Goal: Task Accomplishment & Management: Use online tool/utility

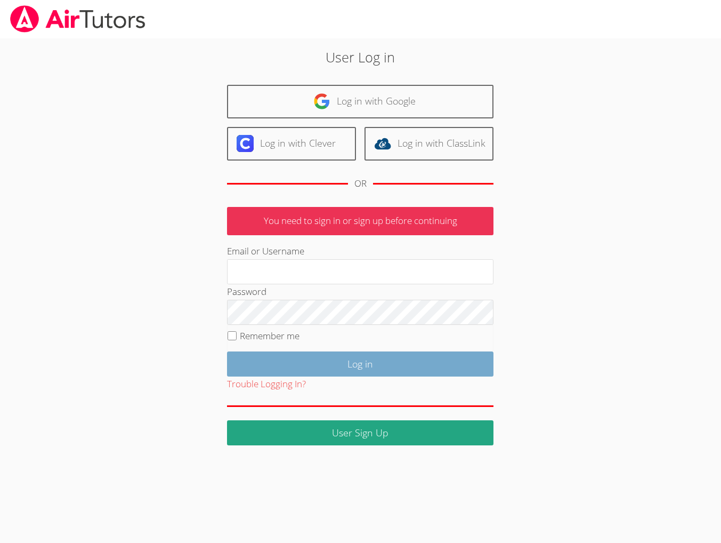
type input "brittanyatk13@yahoo.com"
click at [340, 376] on input "Log in" at bounding box center [360, 363] width 267 height 25
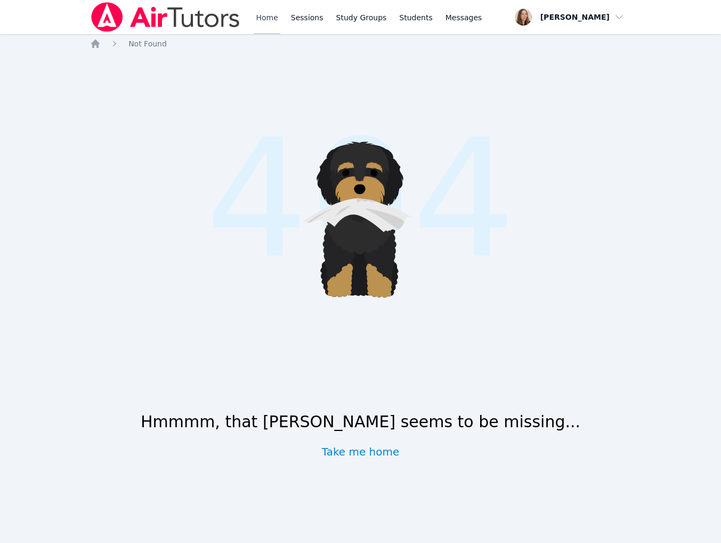
click at [280, 22] on link "Home" at bounding box center [267, 17] width 26 height 34
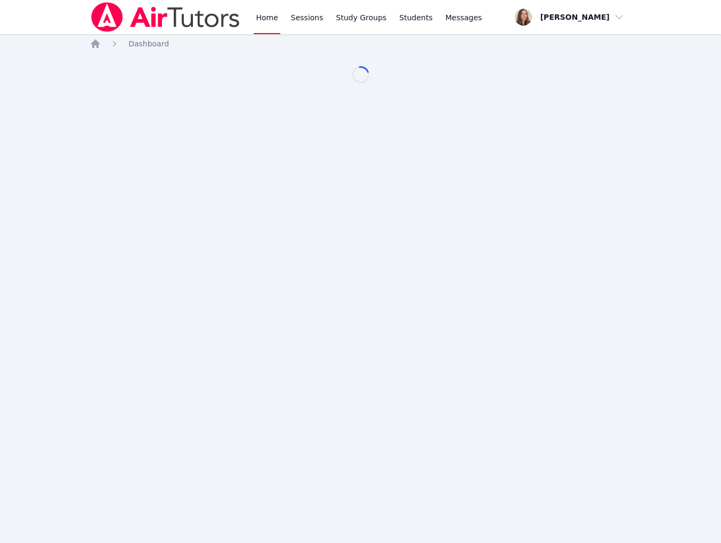
click at [280, 22] on link "Home" at bounding box center [267, 17] width 26 height 34
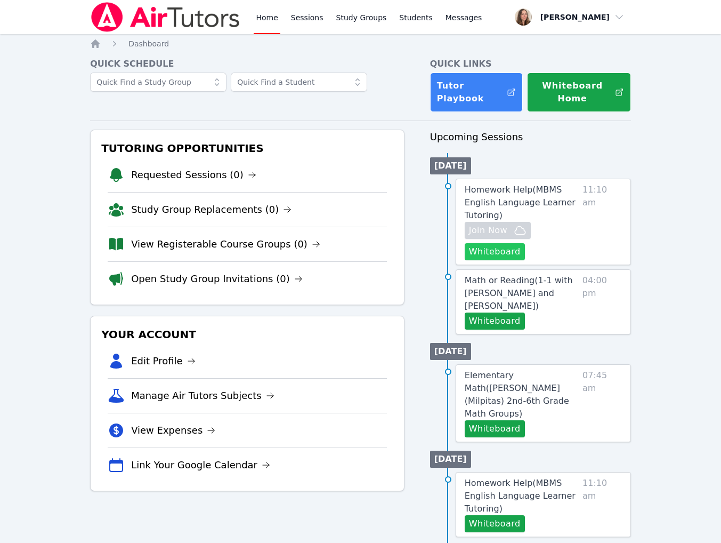
click at [525, 260] on button "Whiteboard" at bounding box center [495, 251] width 60 height 17
click at [508, 237] on span "Join Now" at bounding box center [488, 230] width 38 height 13
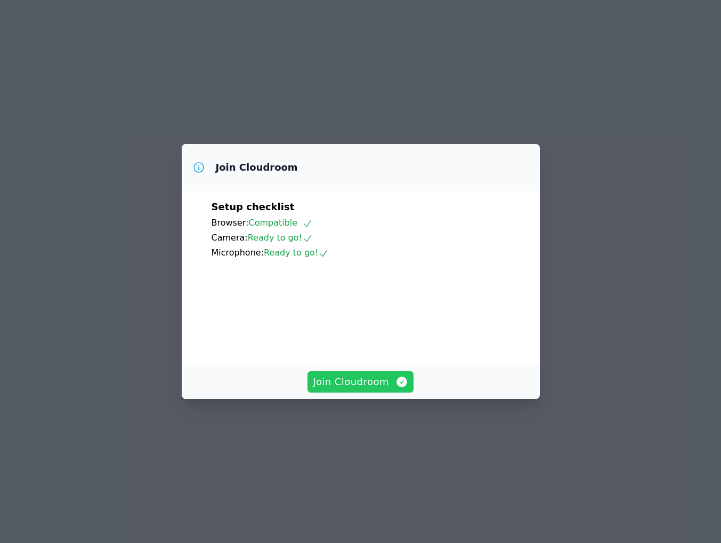
click at [343, 392] on button "Join Cloudroom" at bounding box center [361, 381] width 106 height 21
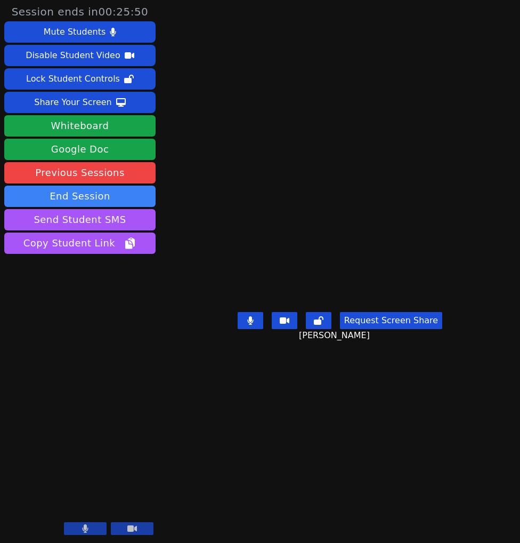
click at [318, 255] on video at bounding box center [340, 249] width 160 height 115
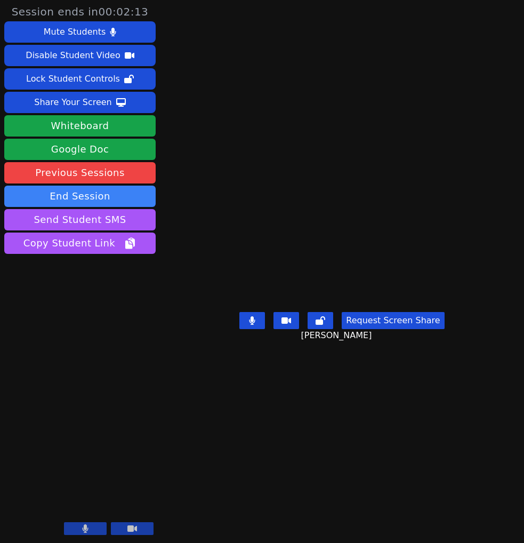
click at [75, 522] on button at bounding box center [85, 528] width 43 height 13
click at [83, 524] on icon at bounding box center [86, 528] width 6 height 9
click at [64, 524] on button at bounding box center [85, 528] width 43 height 13
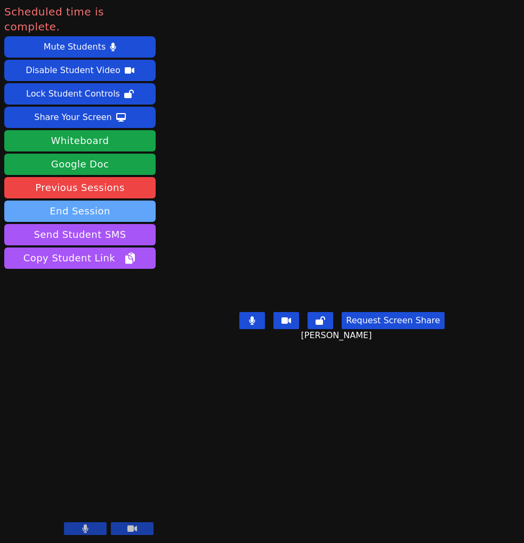
click at [96, 222] on button "End Session" at bounding box center [79, 210] width 151 height 21
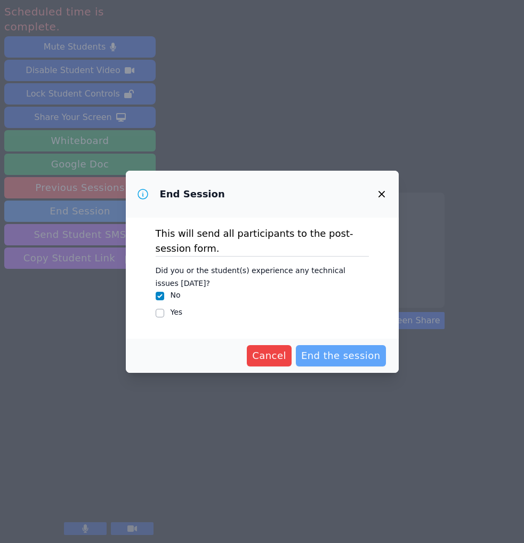
click at [345, 363] on span "End the session" at bounding box center [340, 355] width 79 height 15
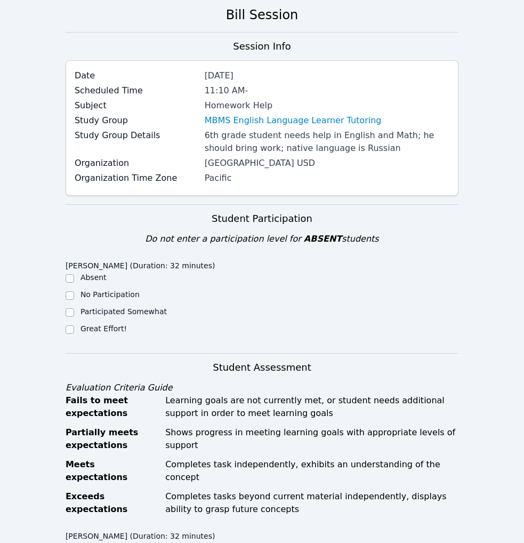
scroll to position [210, 0]
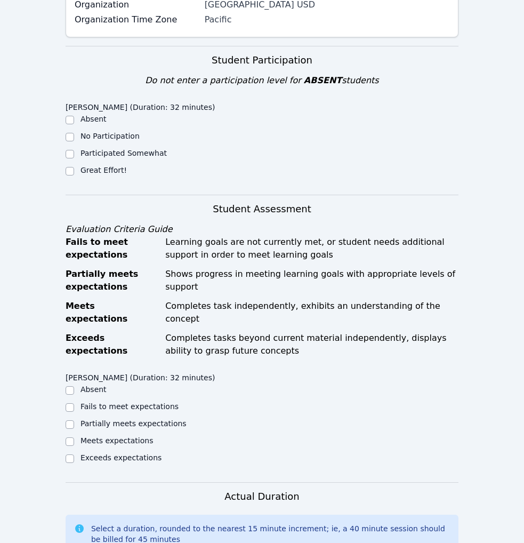
click at [100, 174] on label "Great Effort!" at bounding box center [104, 170] width 46 height 9
click at [74, 175] on input "Great Effort!" at bounding box center [70, 171] width 9 height 9
checkbox input "true"
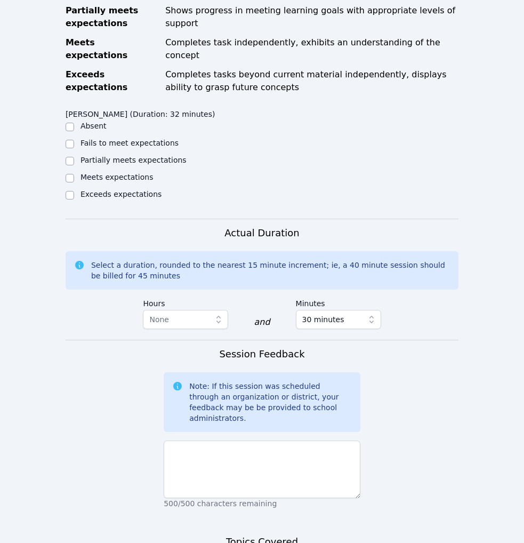
scroll to position [495, 0]
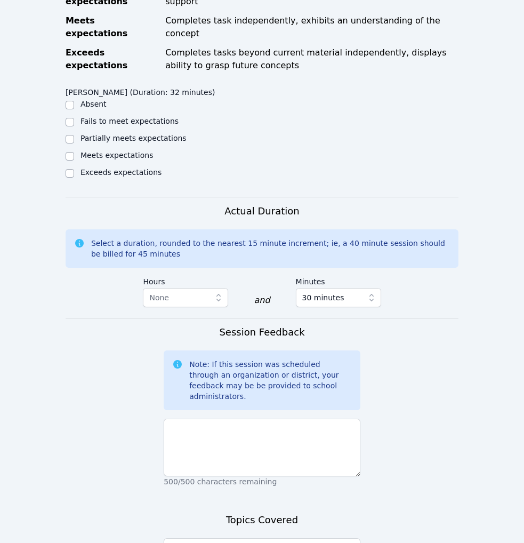
click at [98, 159] on label "Meets expectations" at bounding box center [117, 155] width 73 height 9
click at [74, 160] on input "Meets expectations" at bounding box center [70, 156] width 9 height 9
checkbox input "true"
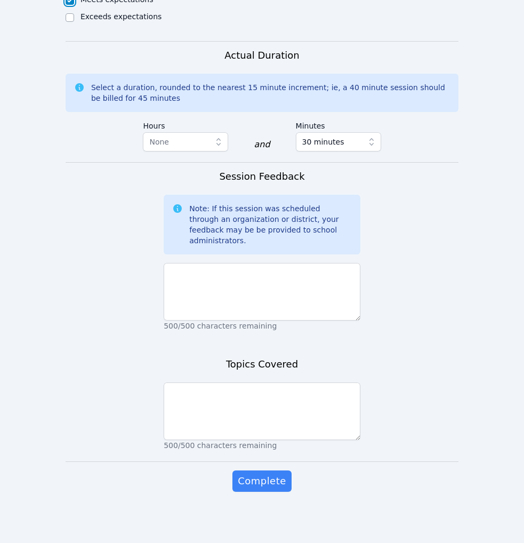
scroll to position [721, 0]
click at [198, 320] on textarea at bounding box center [262, 292] width 197 height 58
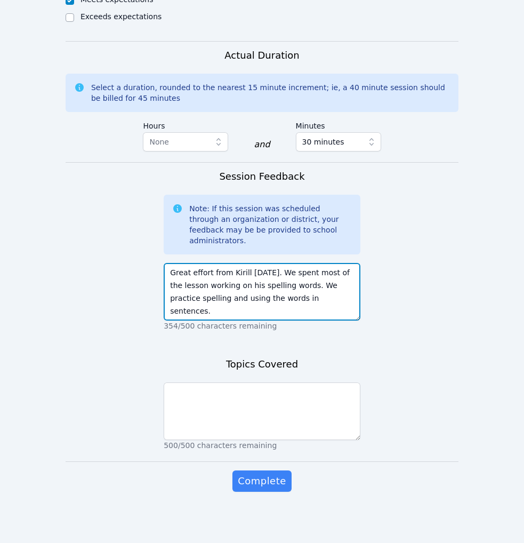
scroll to position [892, 0]
type textarea "Great effort from Kirill today. We spent most of the lesson working on his spel…"
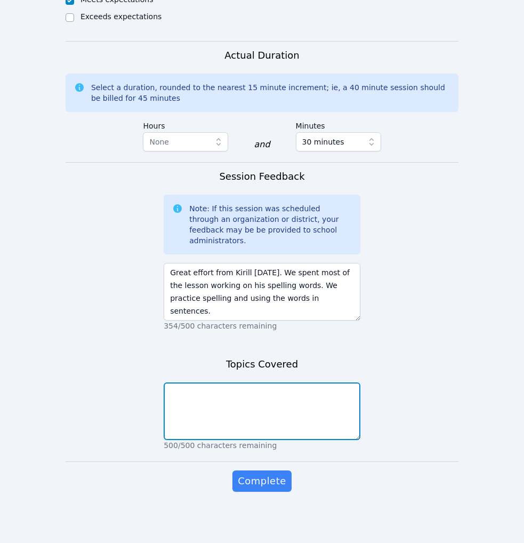
click at [230, 440] on textarea at bounding box center [262, 411] width 197 height 58
type textarea "spelling, writing sentences"
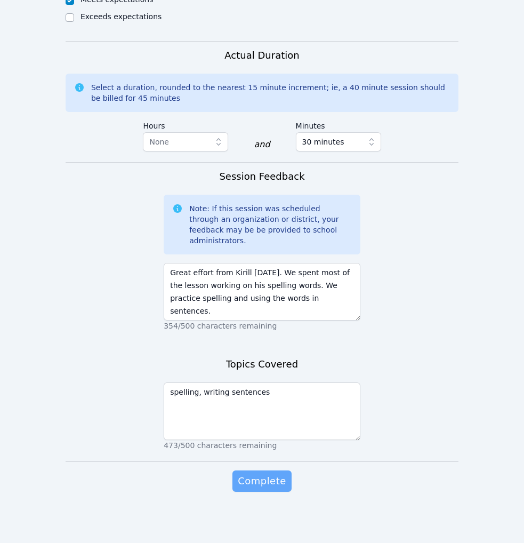
click at [251, 492] on button "Complete" at bounding box center [261, 480] width 59 height 21
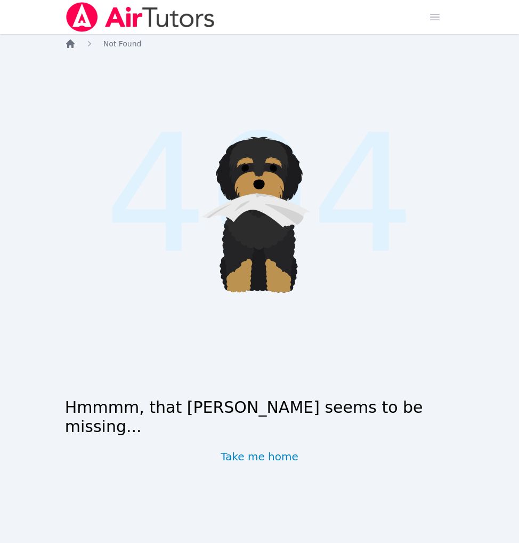
click at [71, 49] on icon "Breadcrumb" at bounding box center [70, 43] width 11 height 11
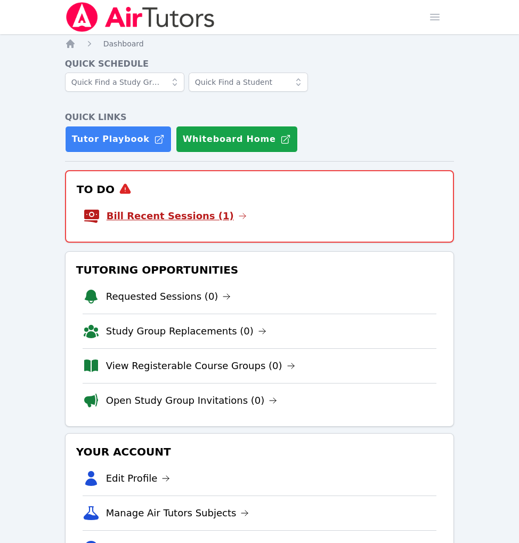
click at [235, 223] on link "Bill Recent Sessions (1)" at bounding box center [177, 215] width 140 height 15
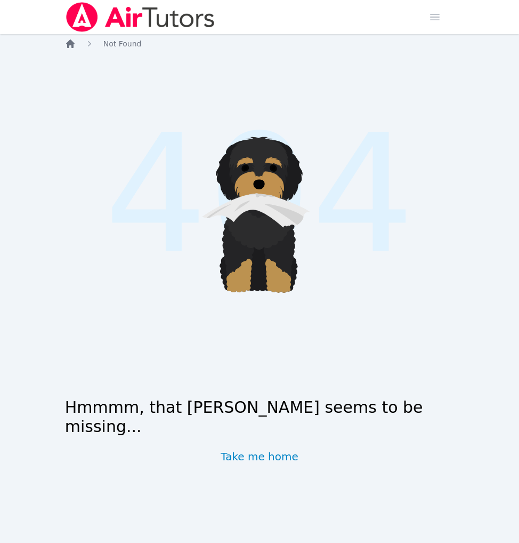
click at [65, 49] on icon "Breadcrumb" at bounding box center [70, 43] width 11 height 11
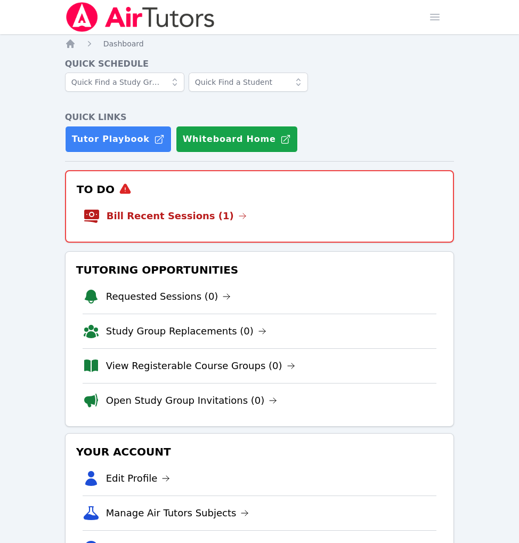
click at [133, 48] on span "Dashboard" at bounding box center [123, 43] width 41 height 9
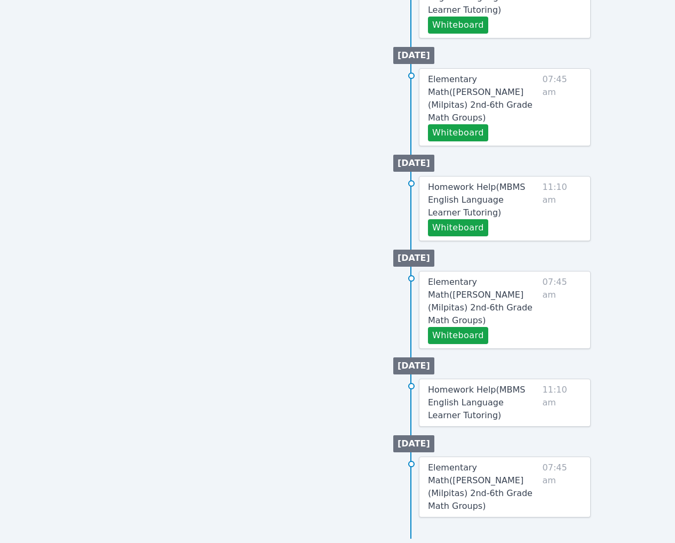
scroll to position [902, 0]
click at [467, 236] on button "Whiteboard" at bounding box center [458, 227] width 60 height 17
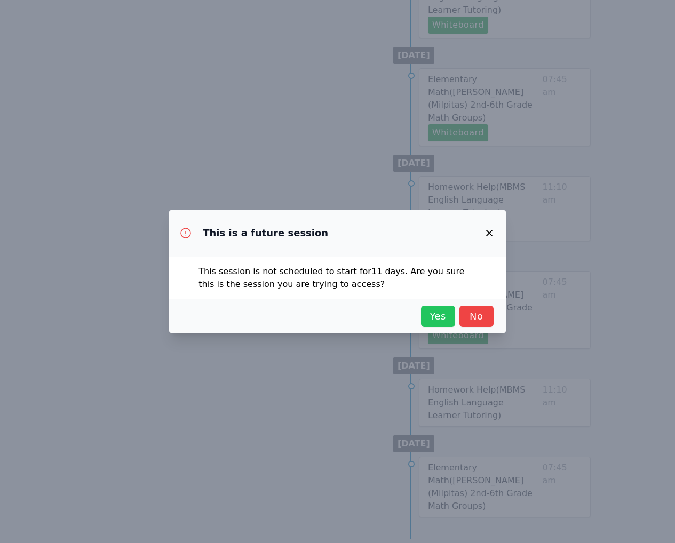
click at [426, 324] on span "Yes" at bounding box center [437, 316] width 23 height 15
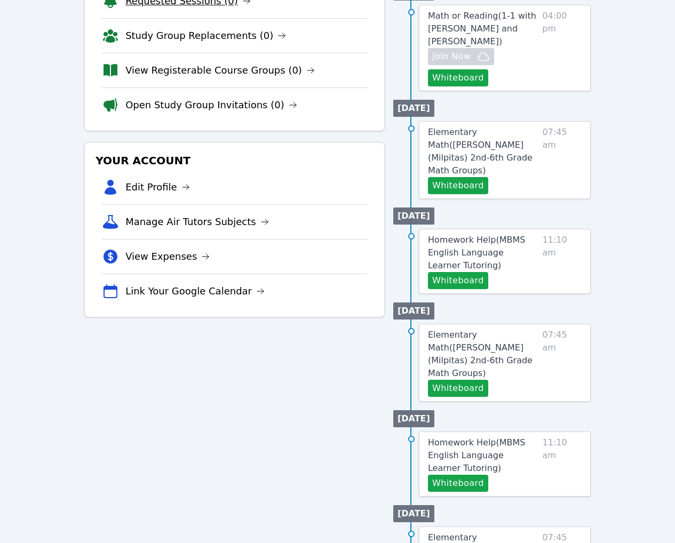
scroll to position [0, 0]
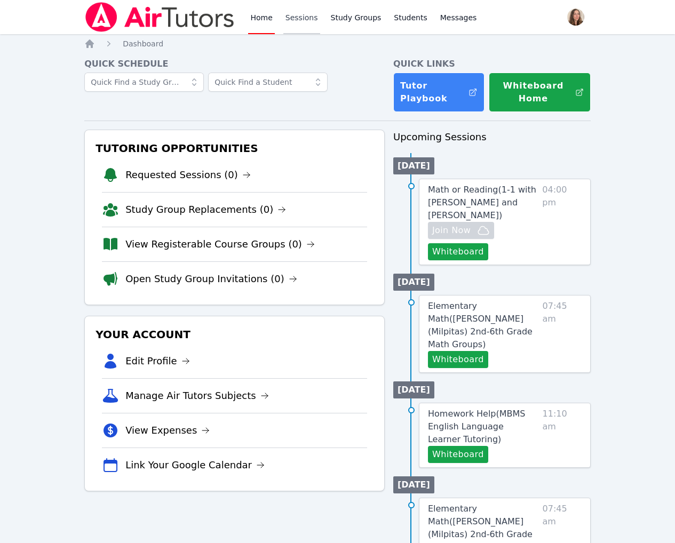
click at [320, 23] on link "Sessions" at bounding box center [301, 17] width 37 height 34
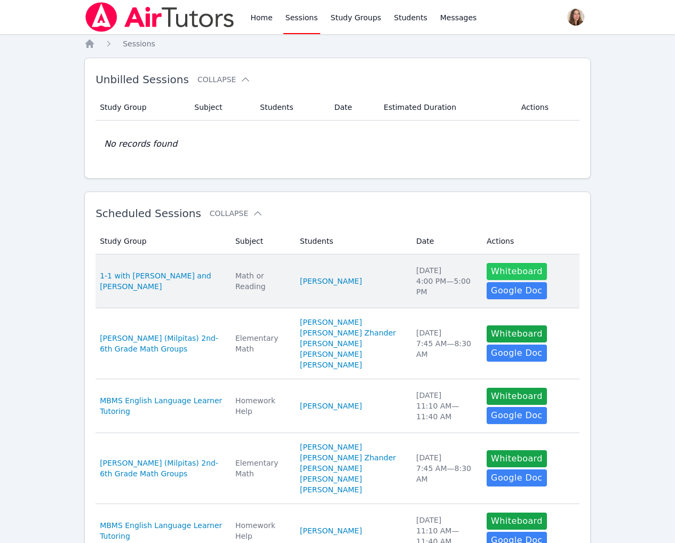
click at [494, 280] on button "Whiteboard" at bounding box center [516, 271] width 60 height 17
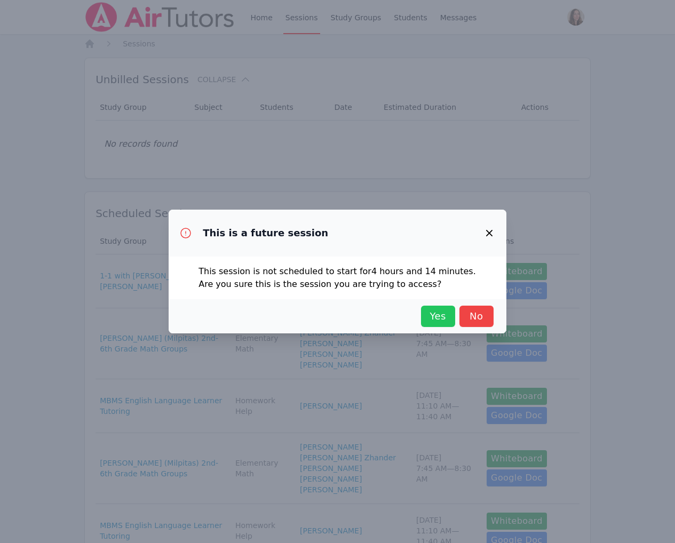
click at [421, 327] on button "Yes" at bounding box center [438, 316] width 34 height 21
